Goal: Task Accomplishment & Management: Use online tool/utility

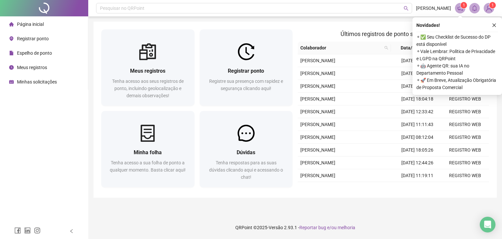
click at [37, 41] on span "Registrar ponto" at bounding box center [33, 38] width 32 height 5
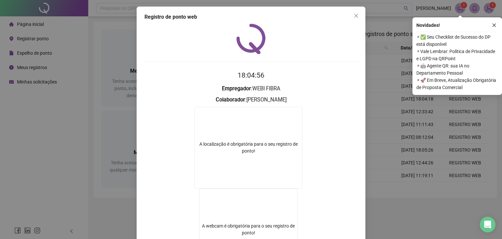
click at [354, 15] on icon "close" at bounding box center [356, 15] width 5 height 5
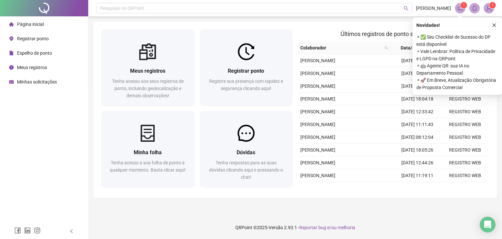
click at [25, 39] on span "Registrar ponto" at bounding box center [33, 38] width 32 height 5
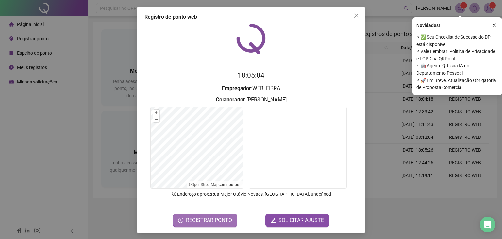
click at [203, 216] on span "REGISTRAR PONTO" at bounding box center [209, 220] width 46 height 8
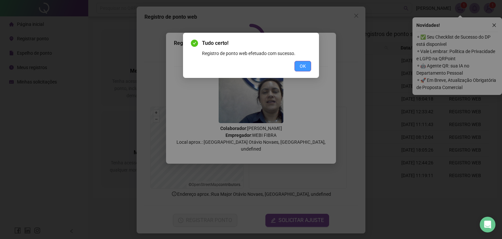
click at [305, 68] on span "OK" at bounding box center [303, 65] width 6 height 7
